Goal: Check status

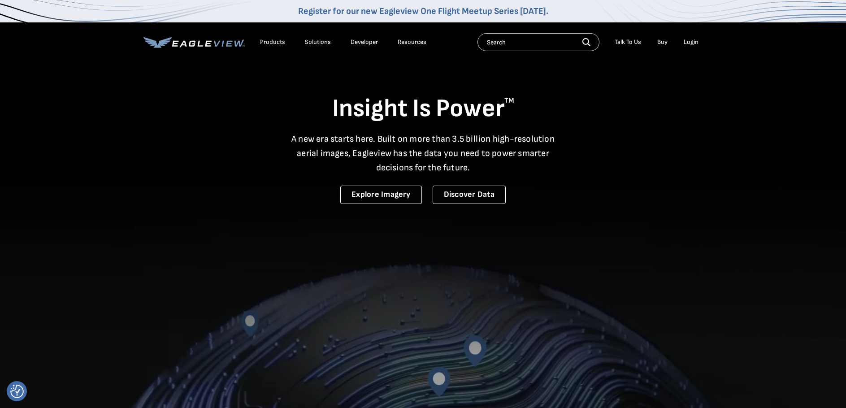
click at [688, 42] on div "Login" at bounding box center [691, 42] width 15 height 8
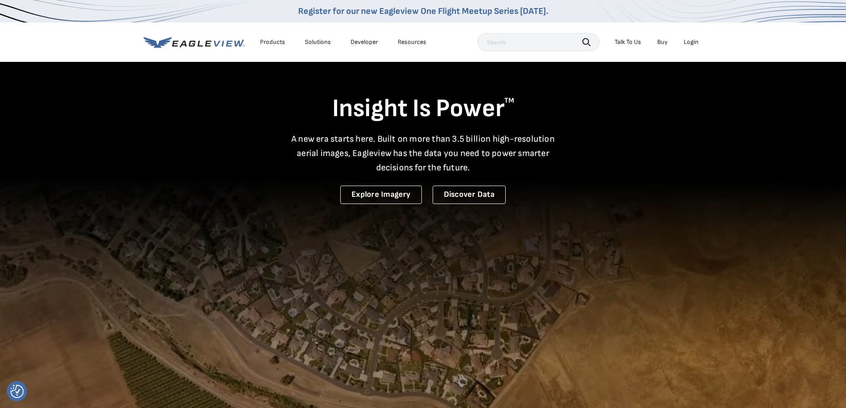
click at [690, 41] on div "Login" at bounding box center [691, 42] width 15 height 8
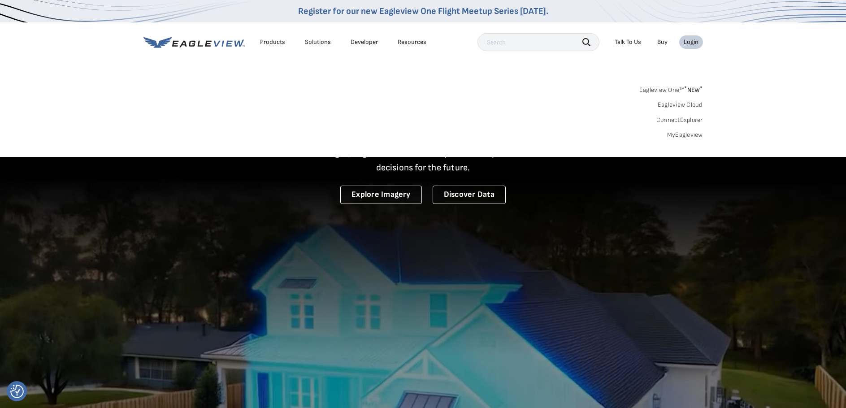
click at [677, 135] on link "MyEagleview" at bounding box center [685, 135] width 36 height 8
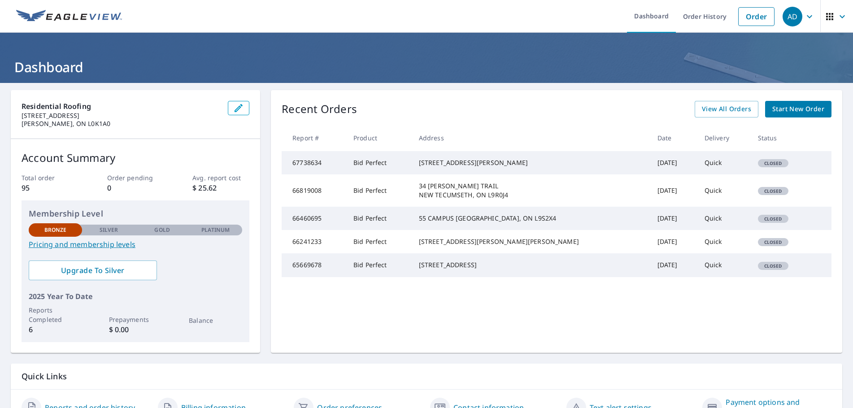
click at [709, 169] on td "Quick" at bounding box center [723, 162] width 53 height 23
click at [759, 166] on span "Closed" at bounding box center [773, 163] width 29 height 6
click at [472, 167] on div "22 NICKLAUS DR AURORA, ON L4G0C8" at bounding box center [531, 162] width 224 height 9
click at [697, 17] on link "Order History" at bounding box center [705, 16] width 58 height 33
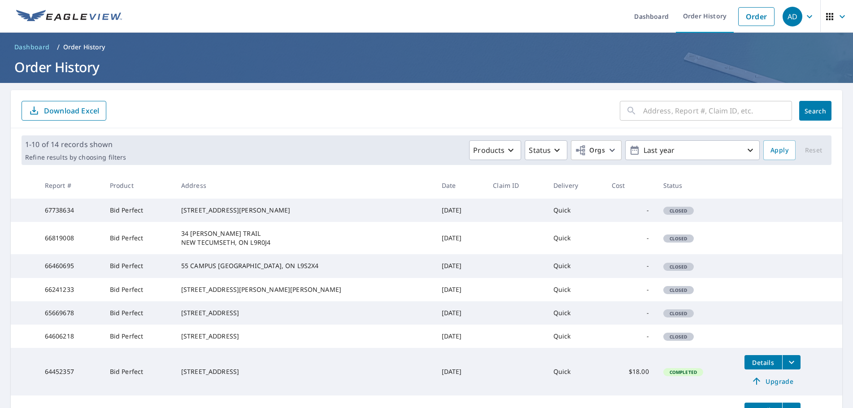
click at [223, 212] on div "22 NICKLAUS DR AURORA, ON L4G0C8" at bounding box center [304, 210] width 246 height 9
click at [140, 217] on td "Bid Perfect" at bounding box center [138, 210] width 71 height 23
click at [62, 208] on td "67738634" at bounding box center [70, 210] width 65 height 23
click at [745, 149] on icon "button" at bounding box center [750, 150] width 11 height 11
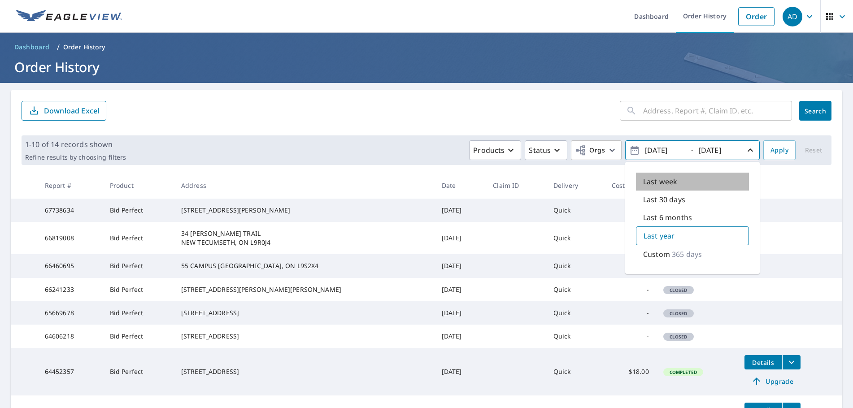
click at [673, 183] on div "Last week" at bounding box center [692, 182] width 113 height 18
type input "2025/09/30"
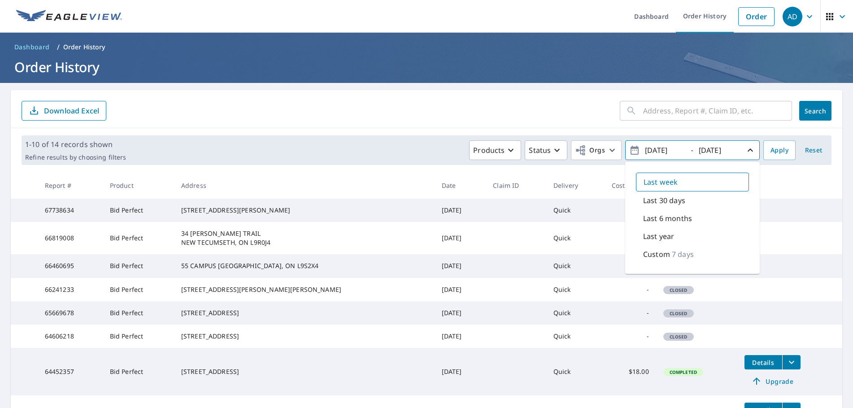
click at [604, 222] on td "-" at bounding box center [630, 210] width 52 height 23
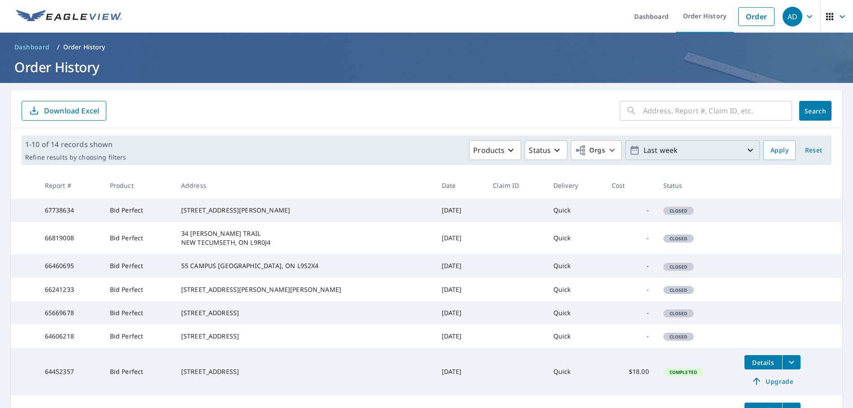
click at [664, 213] on span "Closed" at bounding box center [678, 211] width 29 height 6
click at [685, 117] on input "text" at bounding box center [717, 110] width 149 height 25
